Goal: Task Accomplishment & Management: Complete application form

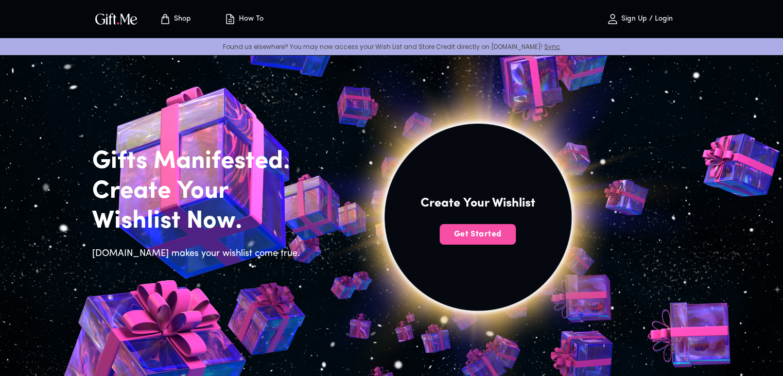
click at [463, 233] on span "Get Started" at bounding box center [478, 234] width 76 height 11
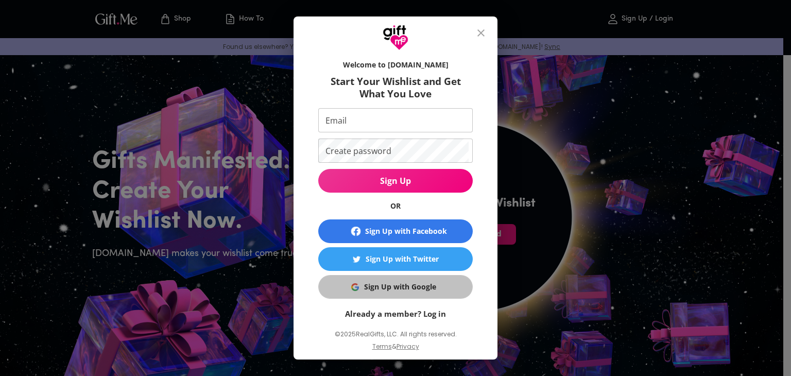
click at [417, 288] on div "Sign Up with Google" at bounding box center [400, 286] width 72 height 11
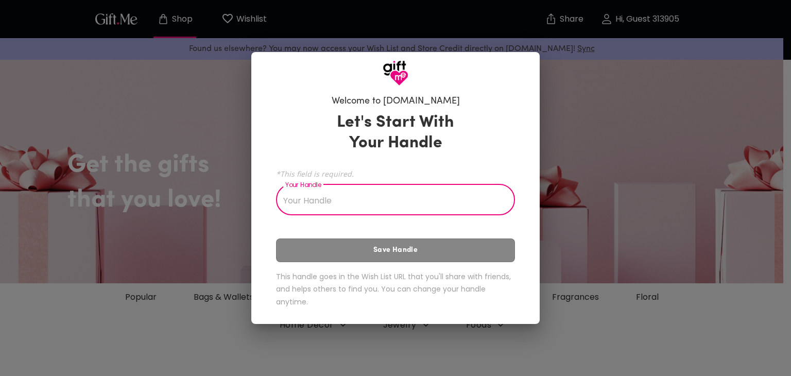
click at [390, 204] on input "Your Handle" at bounding box center [390, 200] width 228 height 29
type input "raply"
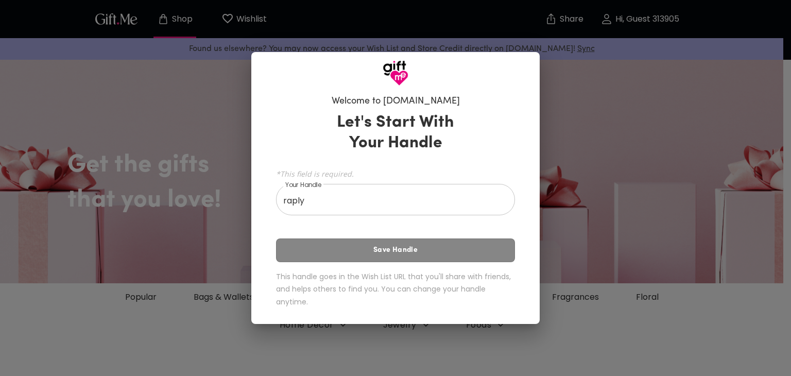
click at [389, 245] on div "Let's Start With Your Handle *This field is required. Your Handle raply Your Ha…" at bounding box center [395, 212] width 239 height 208
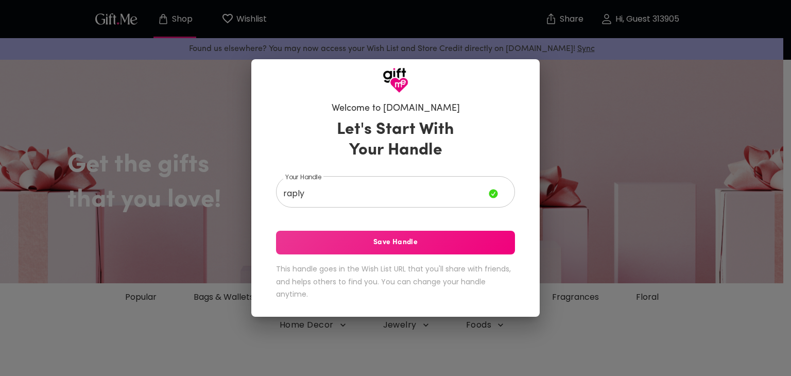
click at [394, 258] on div "Let's Start With Your Handle Your Handle raply Your Handle Save Handle This han…" at bounding box center [395, 212] width 239 height 194
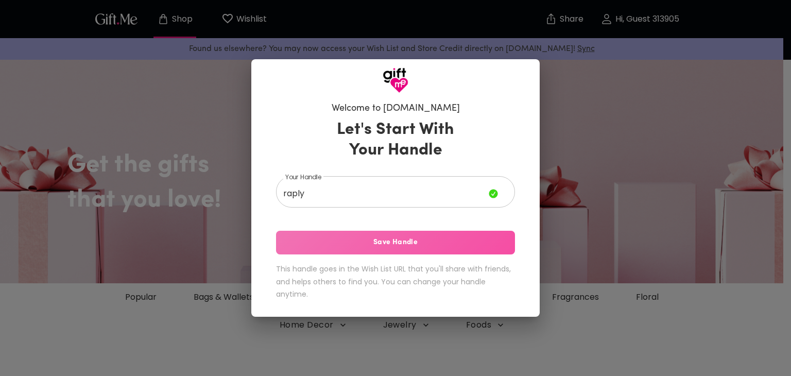
click at [399, 250] on button "Save Handle" at bounding box center [395, 243] width 239 height 24
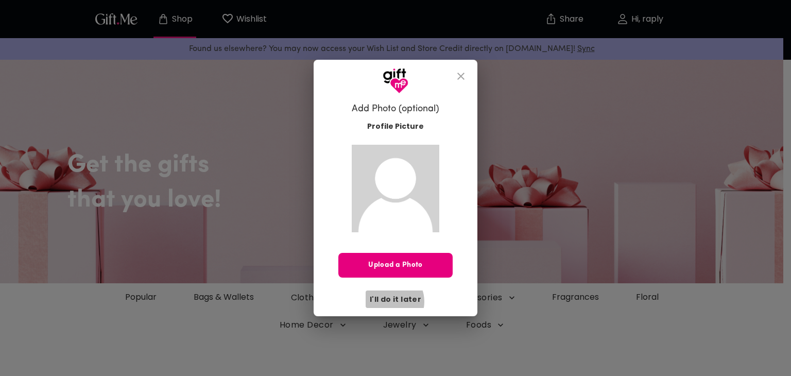
click at [389, 301] on span "I'll do it later" at bounding box center [395, 298] width 51 height 11
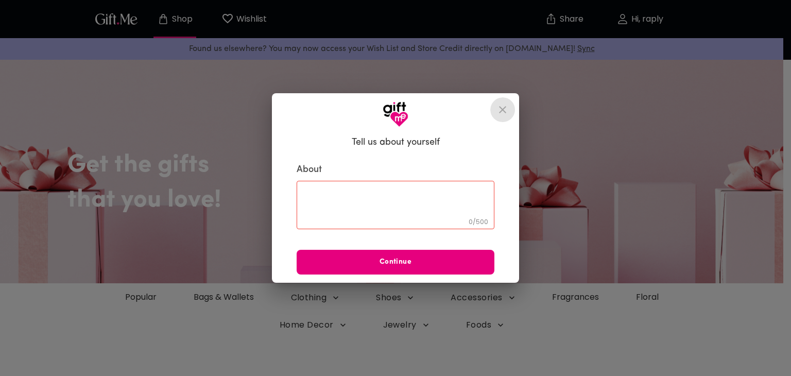
click at [504, 108] on icon "close" at bounding box center [502, 109] width 7 height 7
